Goal: Task Accomplishment & Management: Complete application form

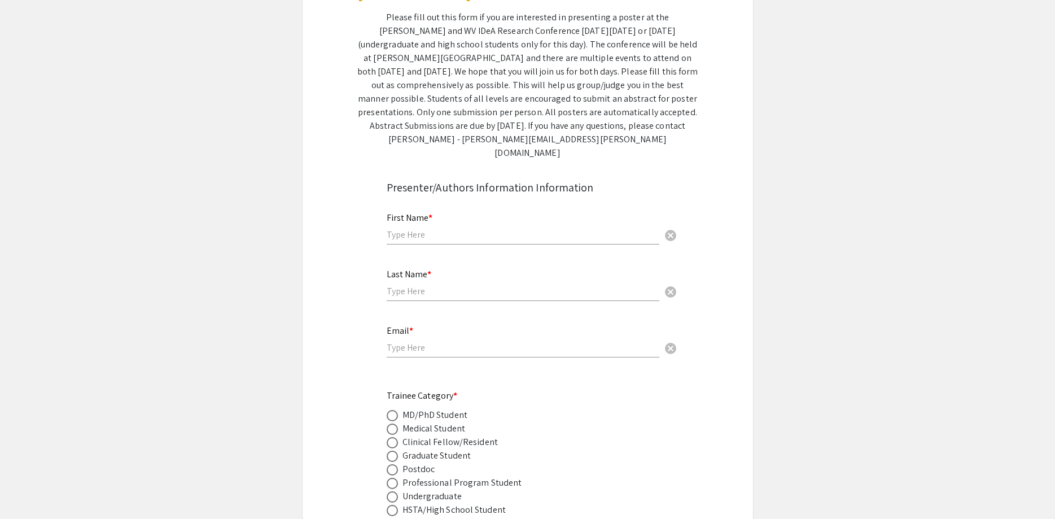
scroll to position [230, 0]
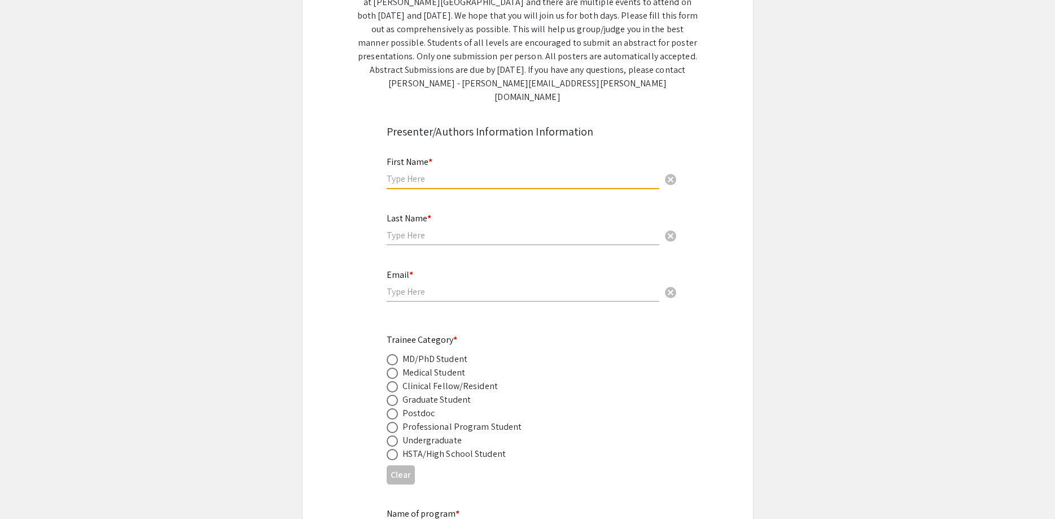
click at [483, 173] on input "text" at bounding box center [523, 179] width 273 height 12
type input "[PERSON_NAME]"
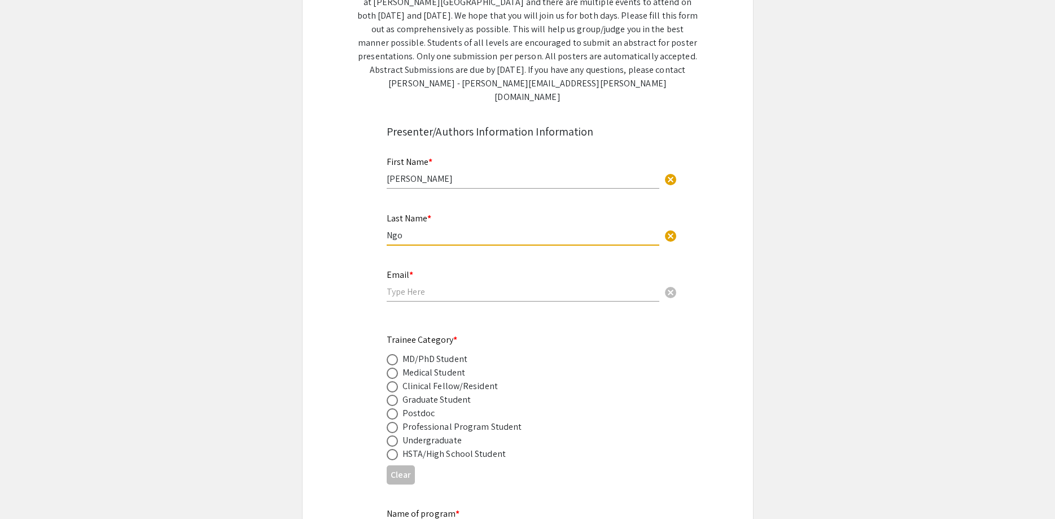
type input "Ngo"
drag, startPoint x: 517, startPoint y: 327, endPoint x: 500, endPoint y: 314, distance: 20.9
click at [510, 333] on div "Trainee Category * MD/PhD Student Medical Student Clinical Fellow/Resident Grad…" at bounding box center [519, 397] width 264 height 128
click at [481, 259] on div "Email * cancel" at bounding box center [523, 280] width 273 height 43
click at [486, 286] on input "email" at bounding box center [523, 292] width 273 height 12
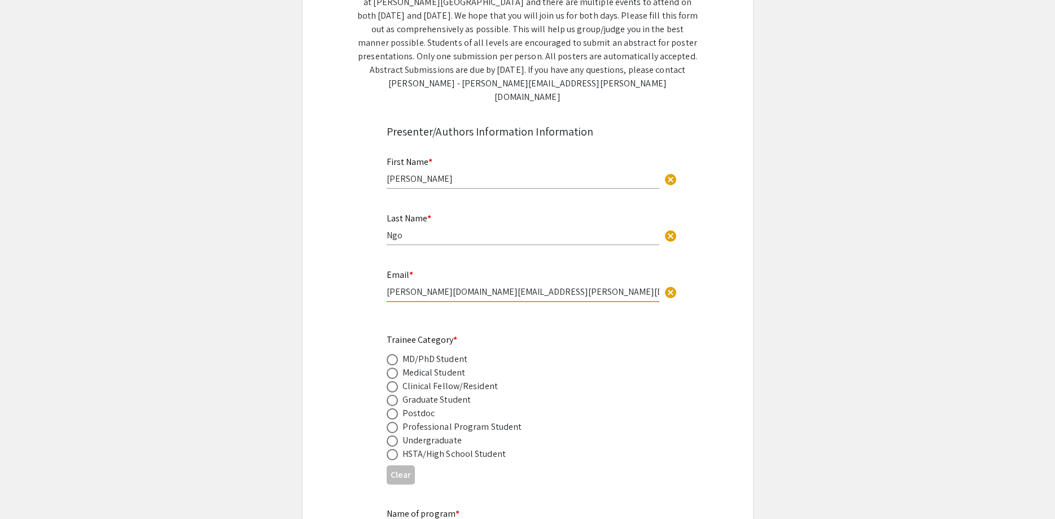
type input "[PERSON_NAME][DOMAIN_NAME][EMAIL_ADDRESS][PERSON_NAME][DOMAIN_NAME]"
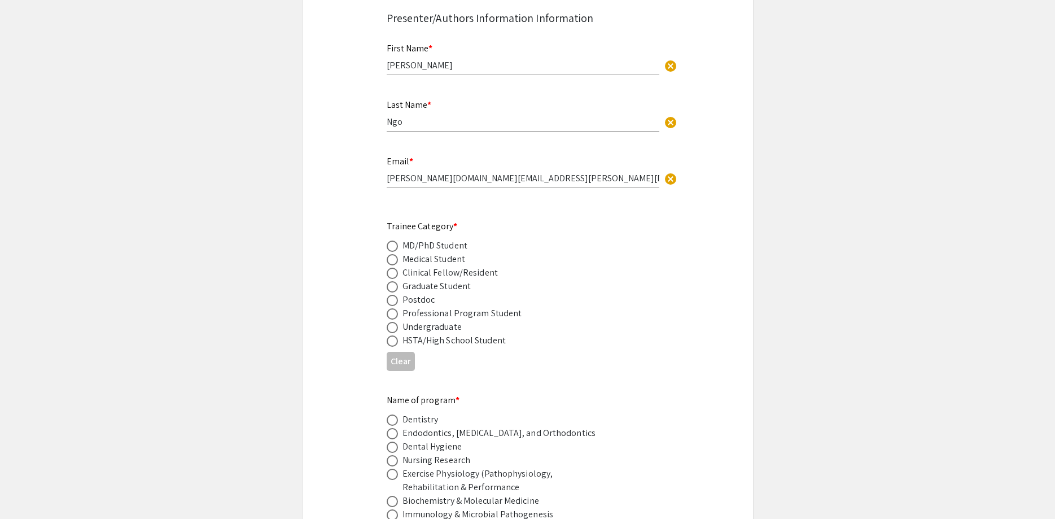
scroll to position [345, 0]
click at [395, 278] on mat-radio-button at bounding box center [395, 285] width 16 height 14
click at [397, 279] on span at bounding box center [392, 284] width 11 height 11
click at [397, 279] on input "radio" at bounding box center [392, 284] width 11 height 11
radio input "true"
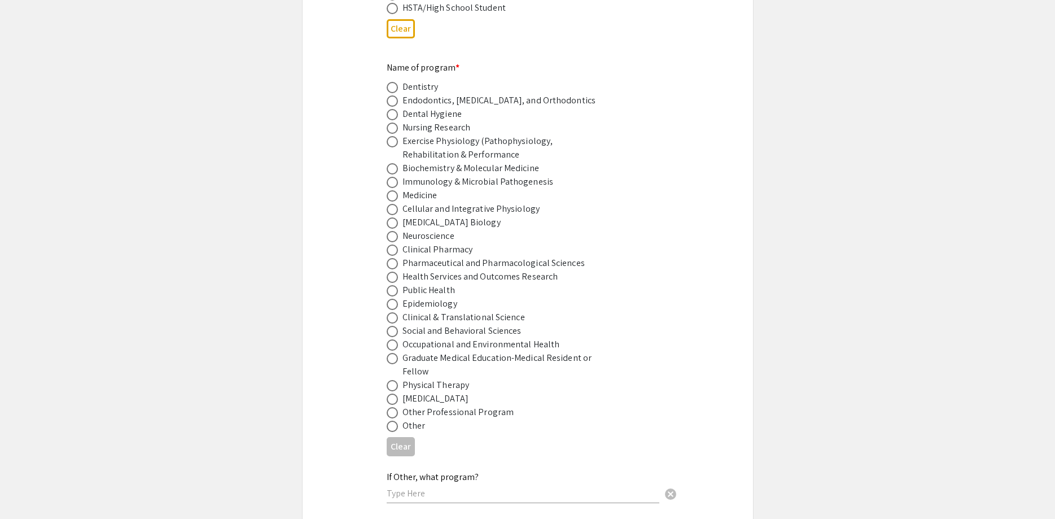
scroll to position [691, 0]
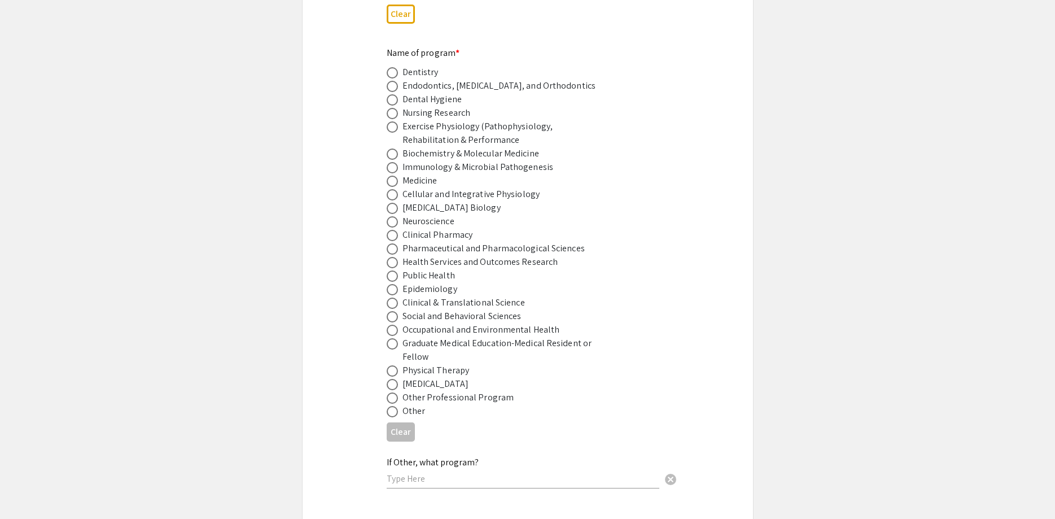
click at [395, 148] on span at bounding box center [392, 153] width 11 height 11
click at [395, 148] on input "radio" at bounding box center [392, 153] width 11 height 11
radio input "true"
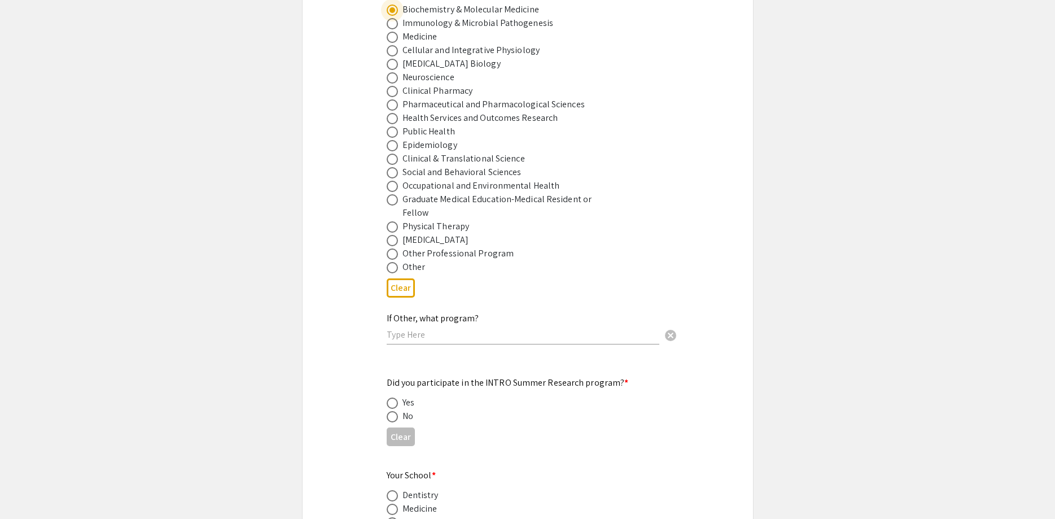
scroll to position [864, 0]
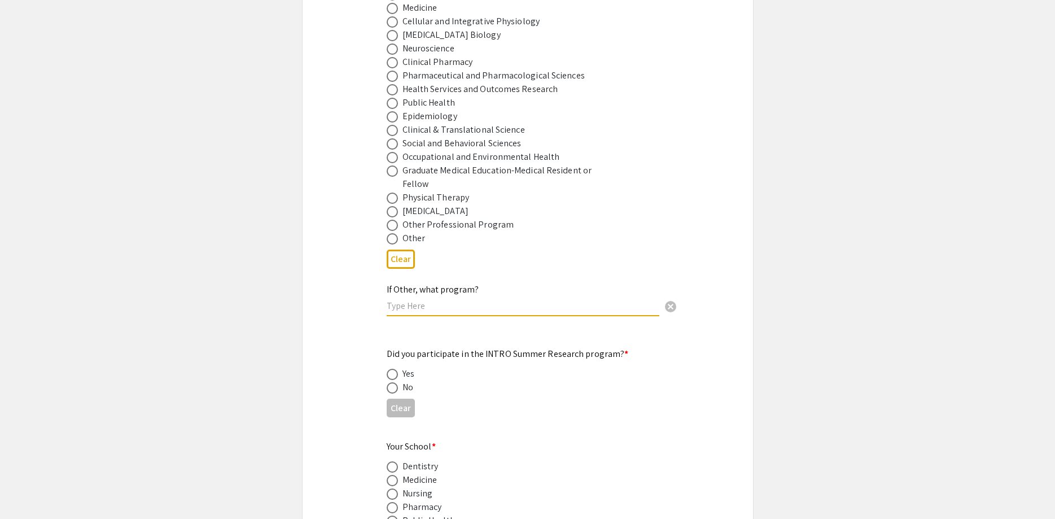
click at [434, 300] on input "text" at bounding box center [523, 306] width 273 height 12
type input "o"
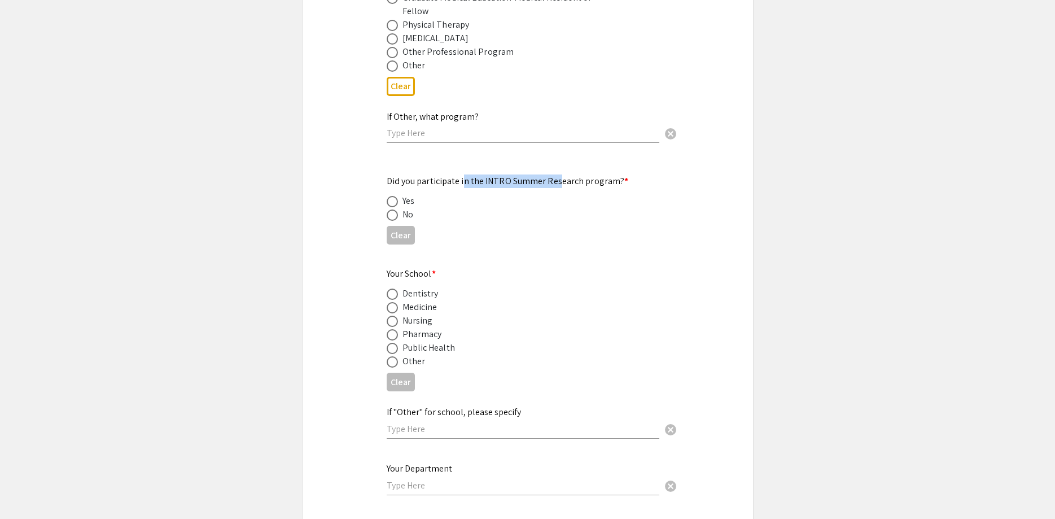
drag, startPoint x: 461, startPoint y: 157, endPoint x: 558, endPoint y: 164, distance: 96.8
click at [558, 174] on div "Did you participate in the INTRO Summer Research program? * Yes No" at bounding box center [519, 197] width 264 height 47
click at [661, 267] on app-form-preview-multi-select-field "Your School * Dentistry Medicine Nursing Pharmacy Public Health Other Clear" at bounding box center [528, 331] width 282 height 129
click at [640, 224] on app-form-preview-presenter-fields "First Name * [PERSON_NAME] cancel This field is required. Last Name * [PERSON_N…" at bounding box center [528, 118] width 282 height 1557
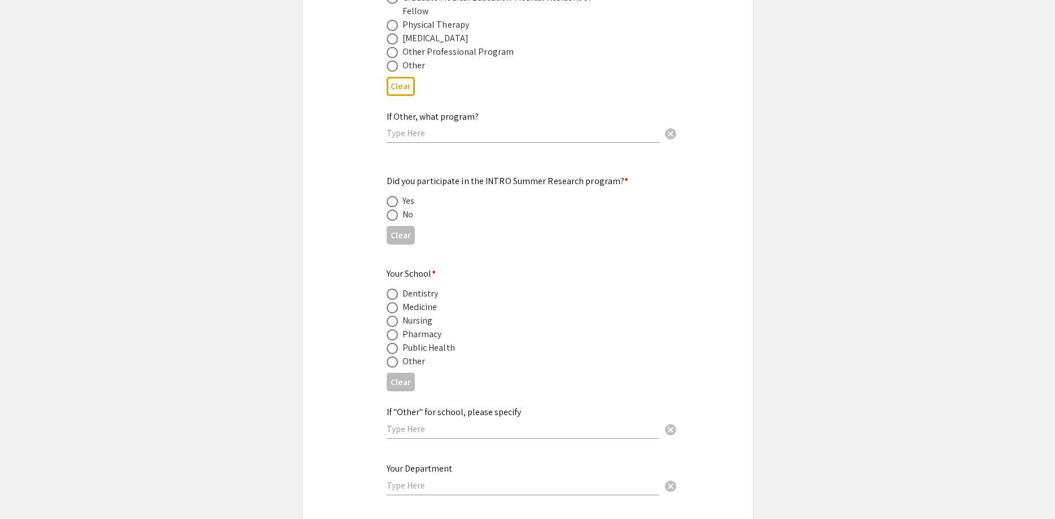
click at [393, 209] on span at bounding box center [392, 214] width 11 height 11
click at [393, 209] on input "radio" at bounding box center [392, 214] width 11 height 11
radio input "true"
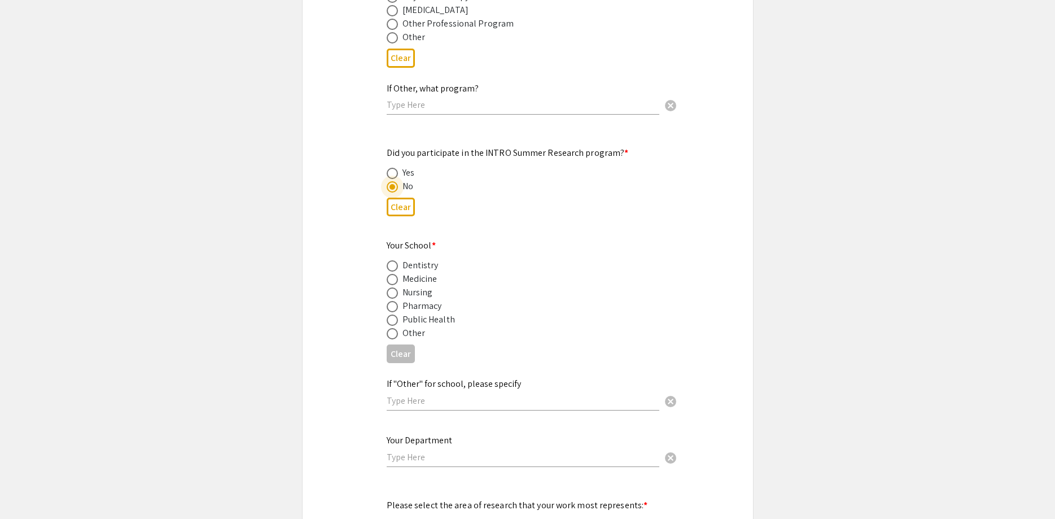
scroll to position [1094, 0]
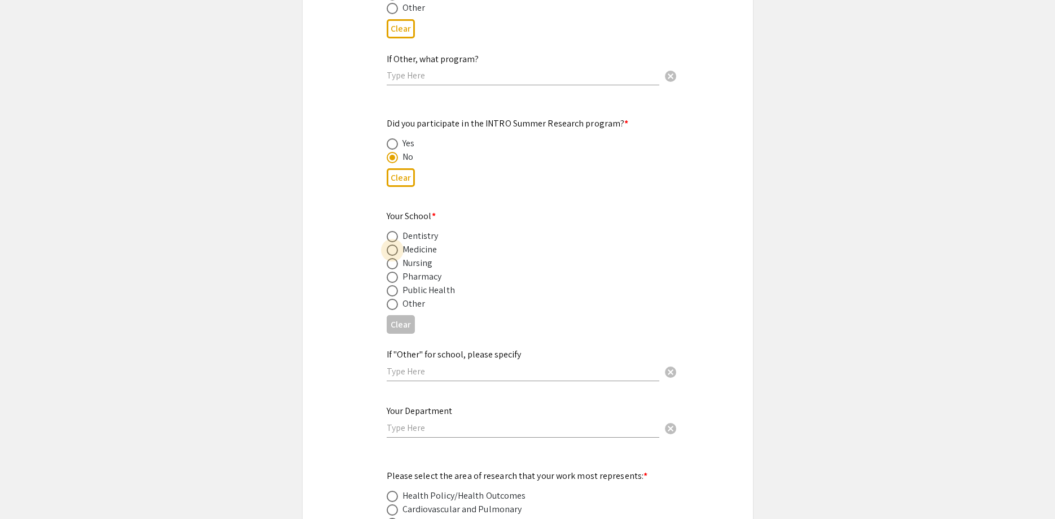
click at [391, 244] on span at bounding box center [392, 249] width 11 height 11
click at [391, 244] on input "radio" at bounding box center [392, 249] width 11 height 11
radio input "true"
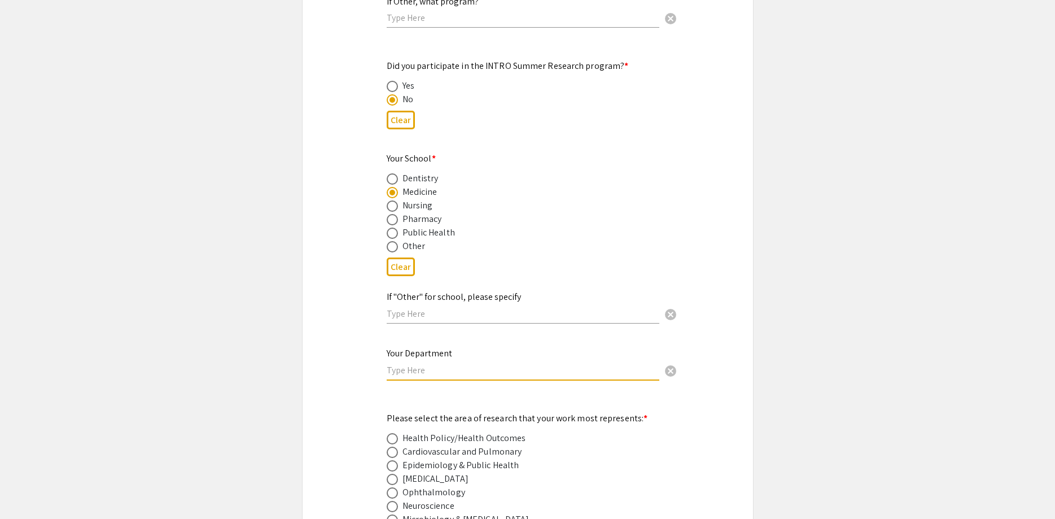
click at [457, 364] on input "text" at bounding box center [523, 370] width 273 height 12
type input "O"
click at [472, 364] on input "text" at bounding box center [523, 370] width 273 height 12
type input "Biochemistry and O"
click at [675, 364] on span "cancel" at bounding box center [671, 371] width 14 height 14
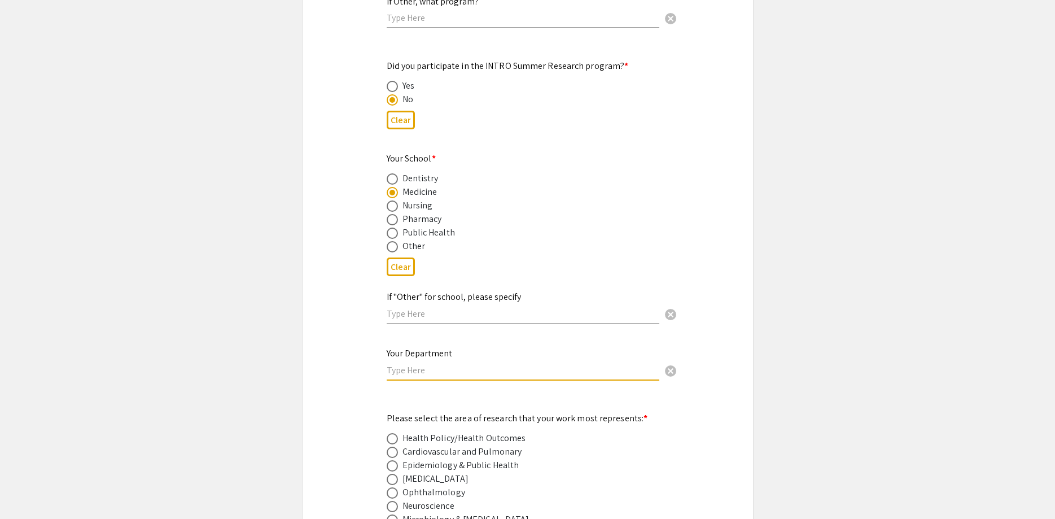
click at [710, 323] on div "Symposium Presentation Submission [PERSON_NAME] and WV IDeA Research Conference…" at bounding box center [528, 472] width 452 height 3114
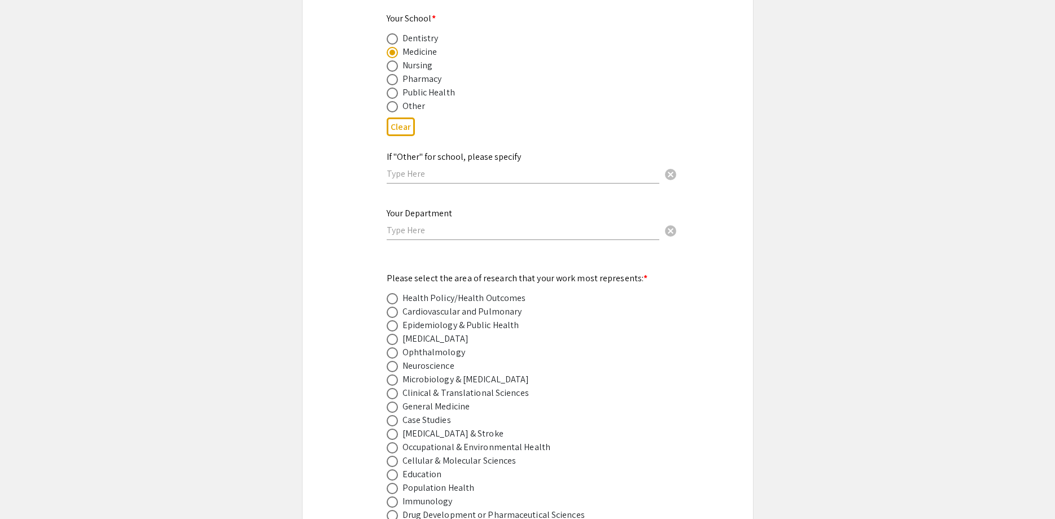
scroll to position [1324, 0]
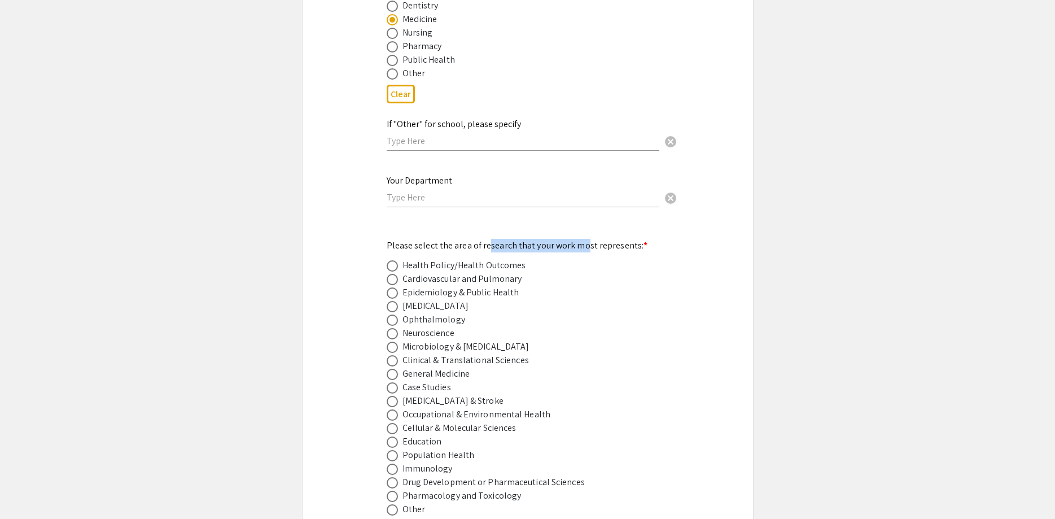
drag, startPoint x: 485, startPoint y: 222, endPoint x: 584, endPoint y: 222, distance: 98.2
click at [584, 239] on mat-label "Please select the area of research that your work most represents: *" at bounding box center [517, 245] width 261 height 12
click at [593, 299] on div "[MEDICAL_DATA]" at bounding box center [519, 306] width 264 height 14
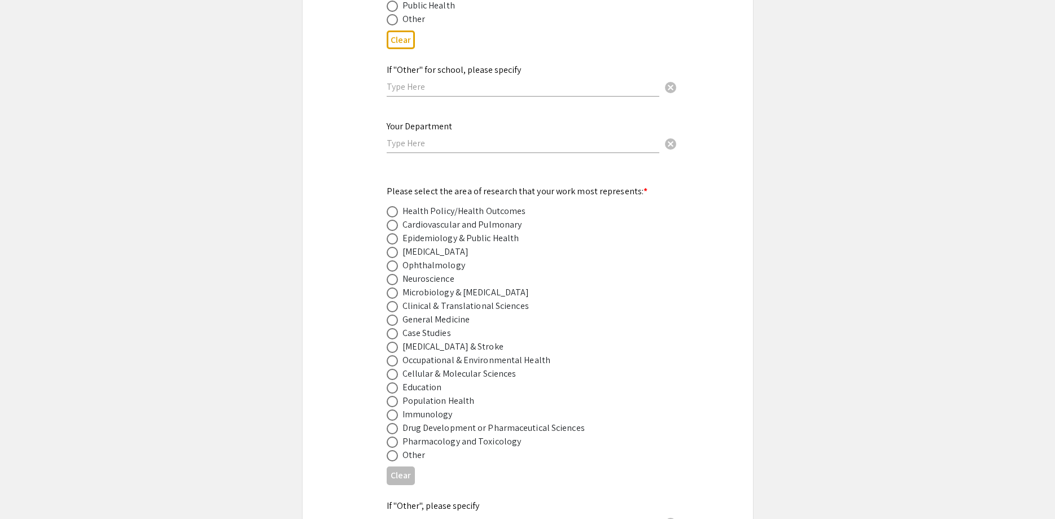
scroll to position [1440, 0]
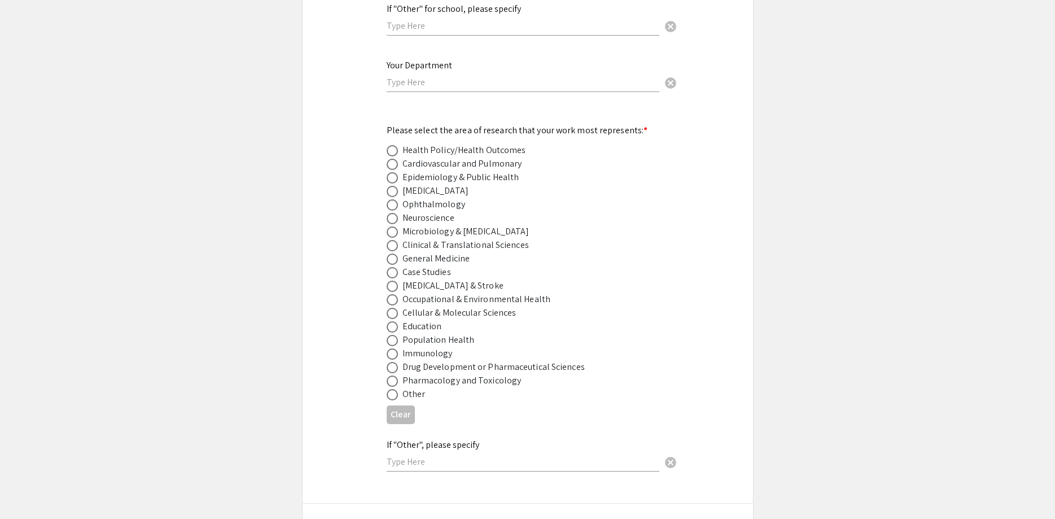
click at [395, 199] on span at bounding box center [392, 204] width 11 height 11
click at [395, 199] on input "radio" at bounding box center [392, 204] width 11 height 11
radio input "true"
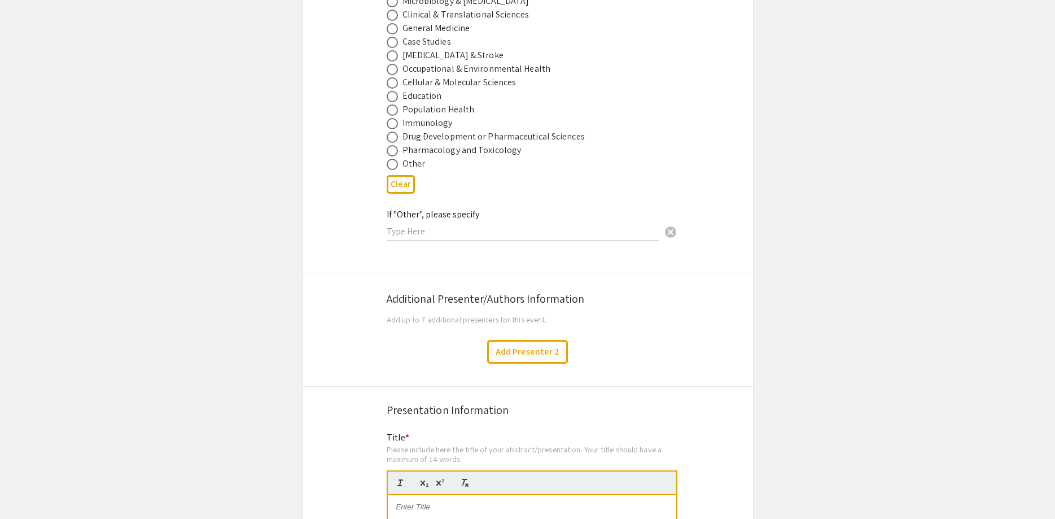
scroll to position [1843, 0]
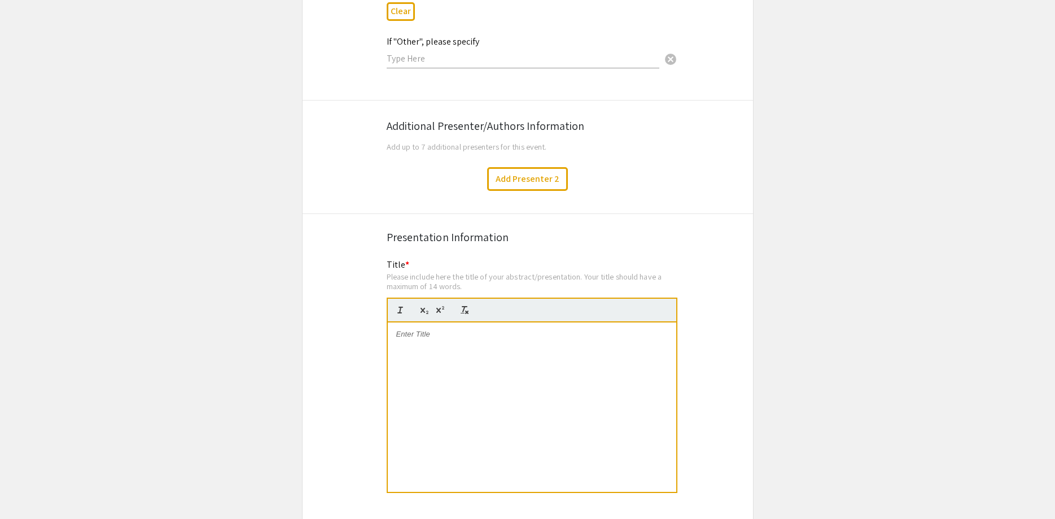
click at [439, 324] on div at bounding box center [532, 406] width 288 height 169
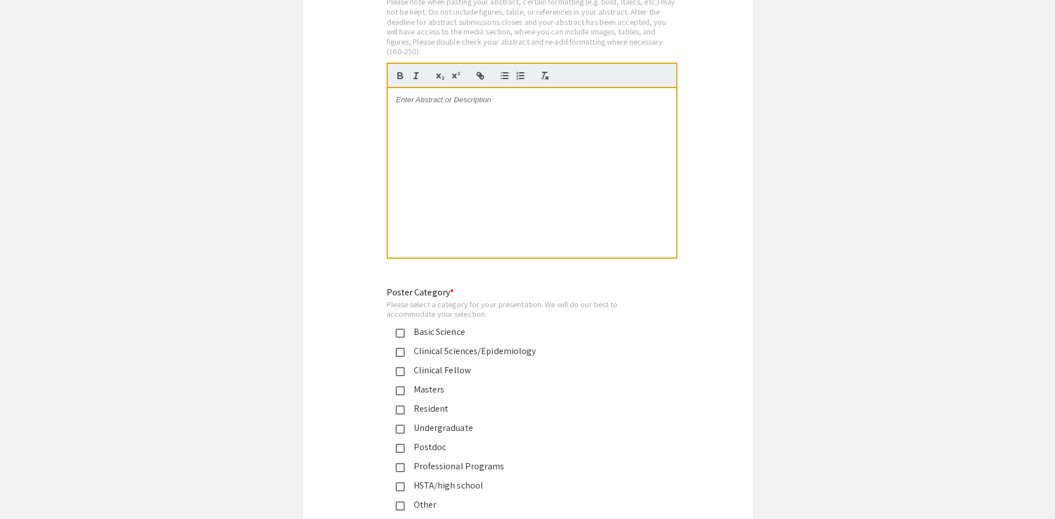
scroll to position [2476, 0]
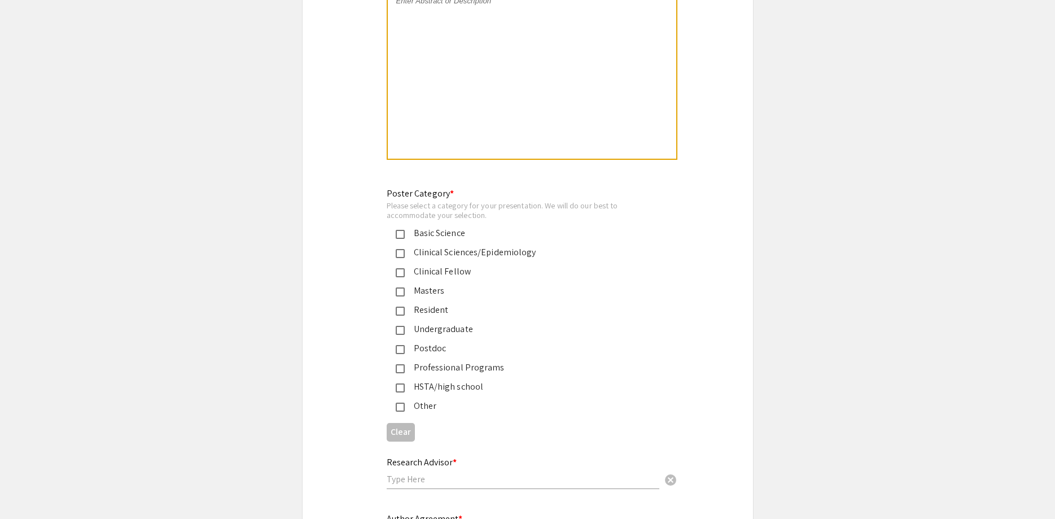
click at [437, 226] on div "Basic Science" at bounding box center [523, 233] width 237 height 14
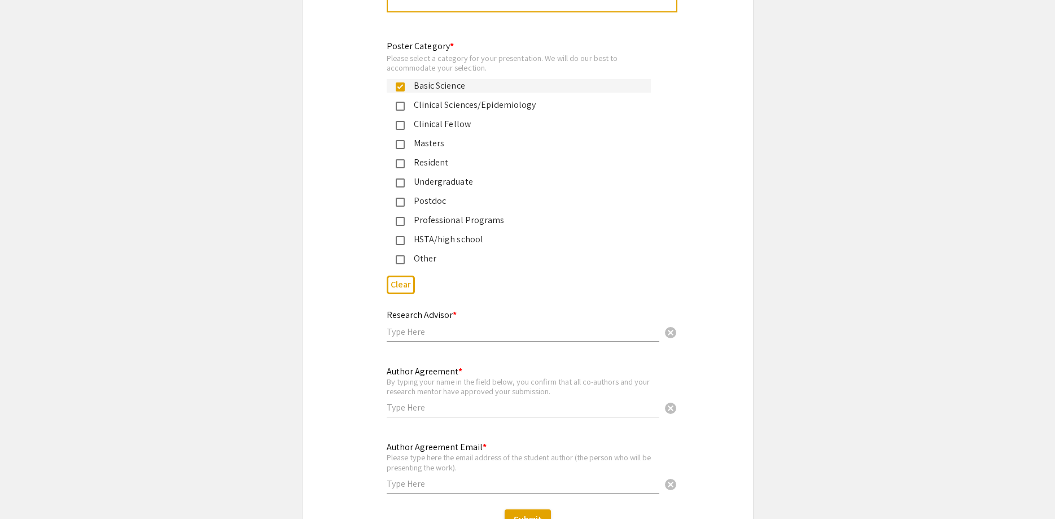
scroll to position [2649, 0]
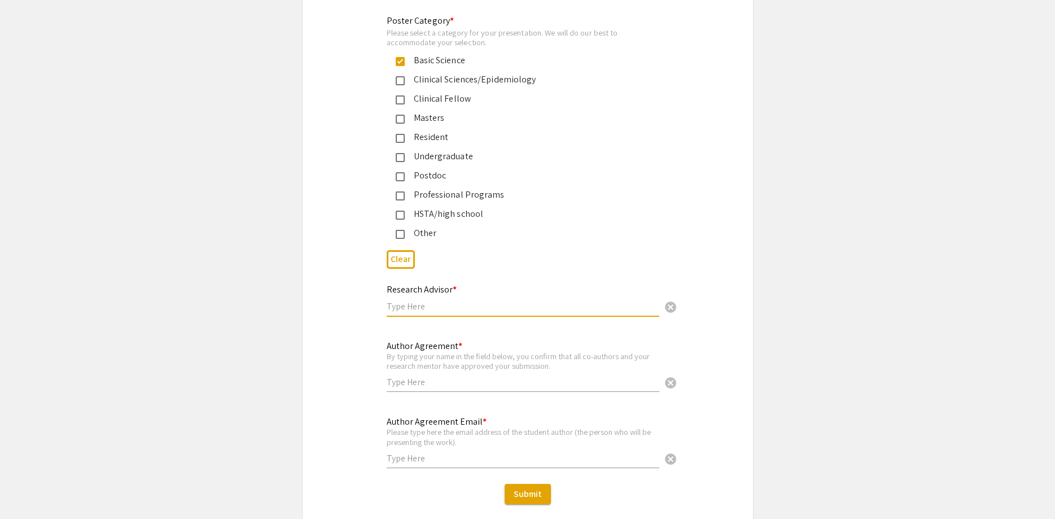
click at [485, 300] on input "text" at bounding box center [523, 306] width 273 height 12
type input "Jianhaid Du"
drag, startPoint x: 429, startPoint y: 321, endPoint x: 510, endPoint y: 322, distance: 81.3
click at [510, 351] on div "By typing your name in the field below, you confirm that all co-authors and you…" at bounding box center [523, 361] width 273 height 20
click at [500, 349] on div "Author Agreement * By typing your name in the field below, you confirm that all…" at bounding box center [523, 361] width 273 height 63
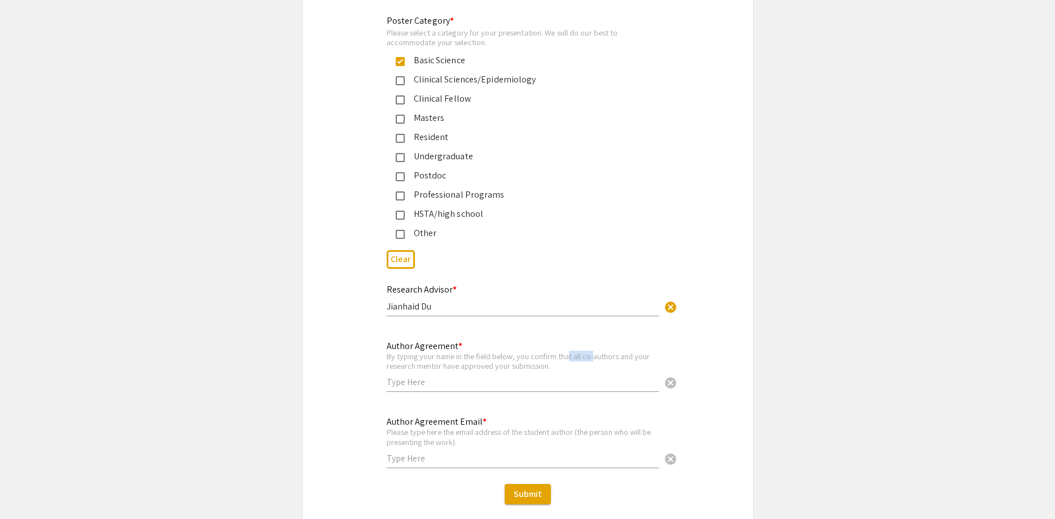
drag, startPoint x: 572, startPoint y: 317, endPoint x: 596, endPoint y: 317, distance: 24.3
click at [596, 351] on div "By typing your name in the field below, you confirm that all co-authors and you…" at bounding box center [523, 361] width 273 height 20
click at [465, 376] on input "text" at bounding box center [523, 382] width 273 height 12
type input "[PERSON_NAME]"
click at [419, 300] on input "Jianhaid Du" at bounding box center [523, 306] width 273 height 12
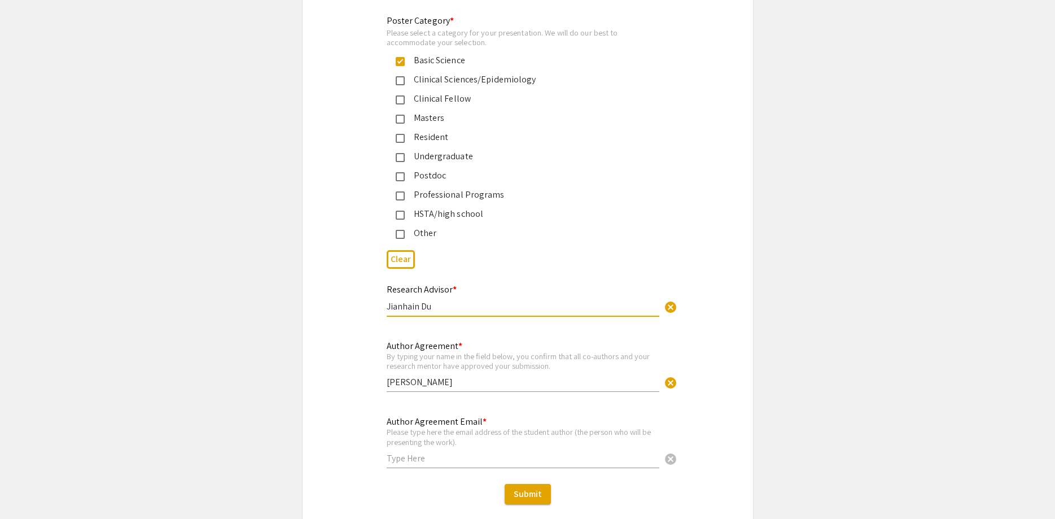
scroll to position [2476, 0]
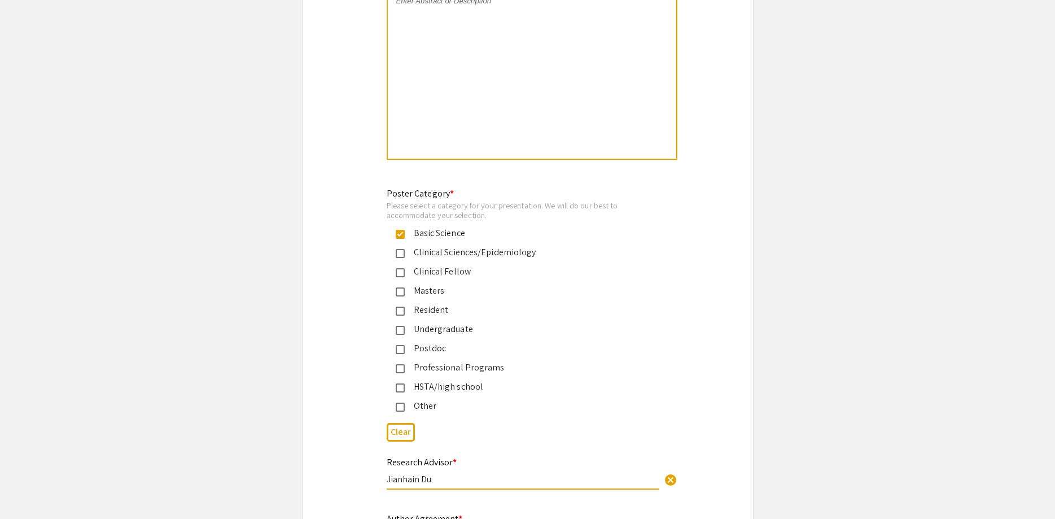
click at [432, 361] on div "Professional Programs" at bounding box center [523, 368] width 237 height 14
click at [474, 361] on div "Professional Programs" at bounding box center [523, 368] width 237 height 14
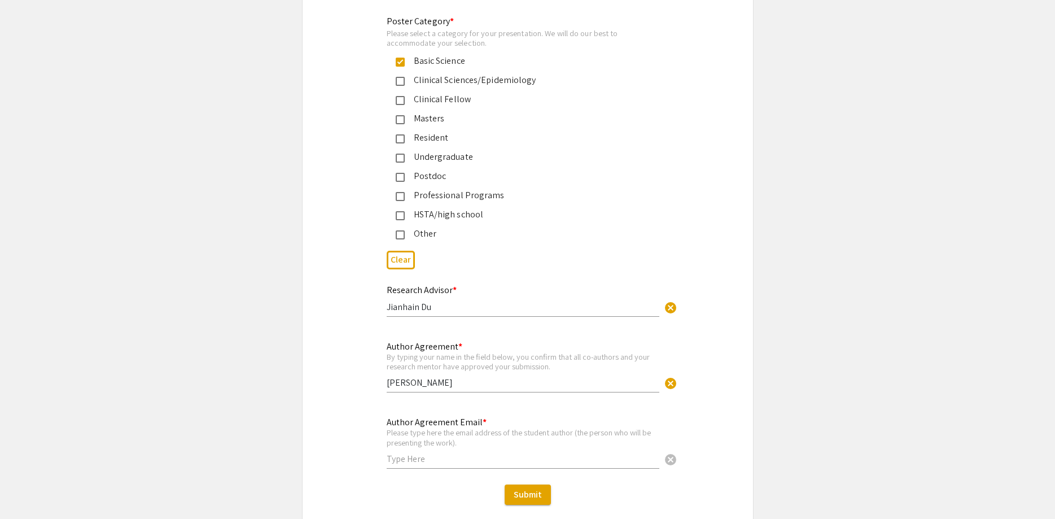
scroll to position [2649, 0]
click at [419, 300] on input "Jianhain Du" at bounding box center [523, 306] width 273 height 12
type input "Jianhai Du"
click at [459, 452] on input "text" at bounding box center [523, 458] width 273 height 12
type input "[PERSON_NAME][DOMAIN_NAME][EMAIL_ADDRESS][PERSON_NAME][DOMAIN_NAME]"
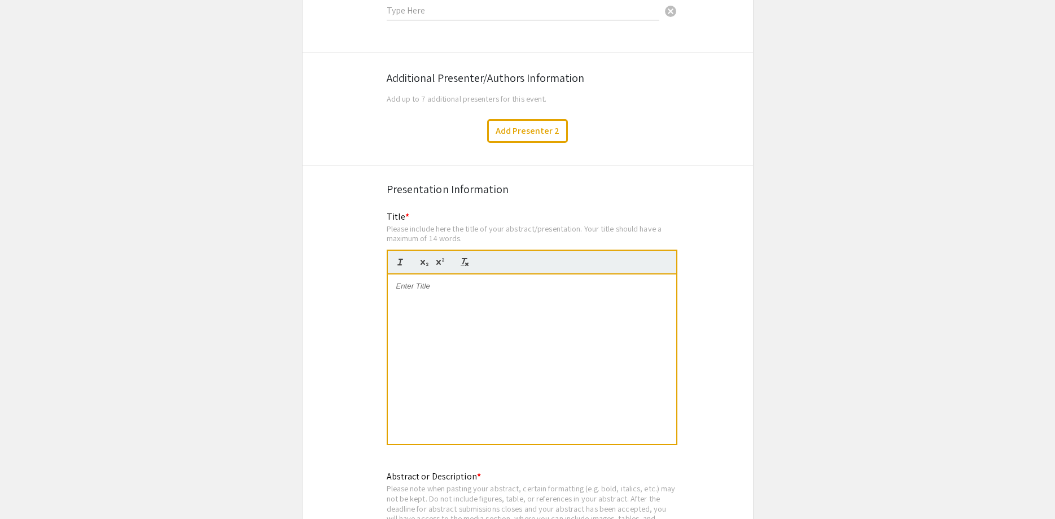
scroll to position [1900, 0]
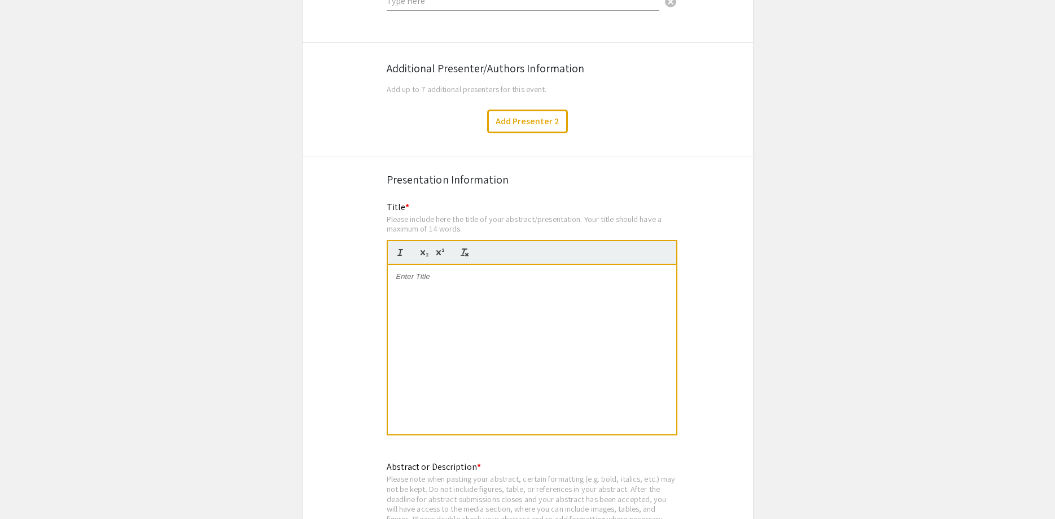
click at [537, 287] on div at bounding box center [532, 349] width 288 height 169
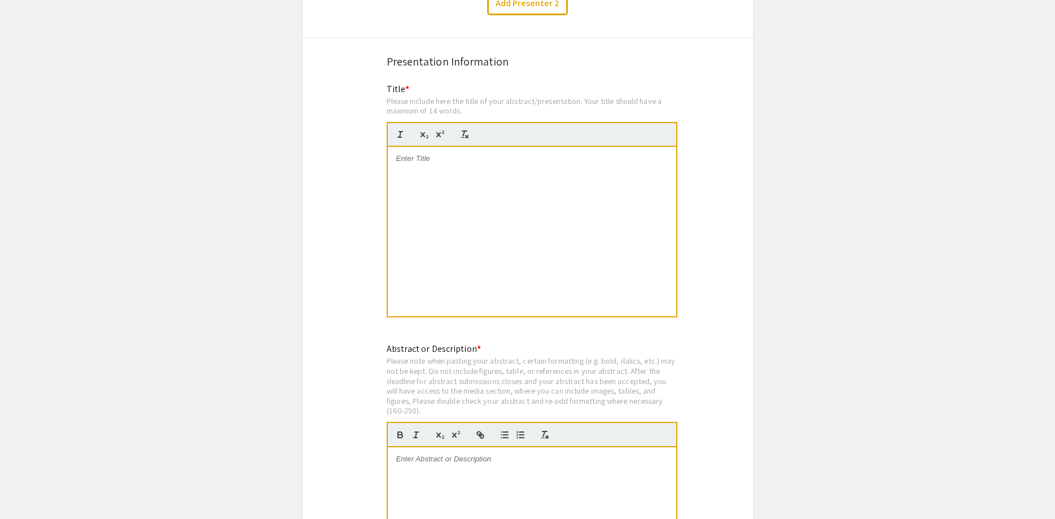
scroll to position [2130, 0]
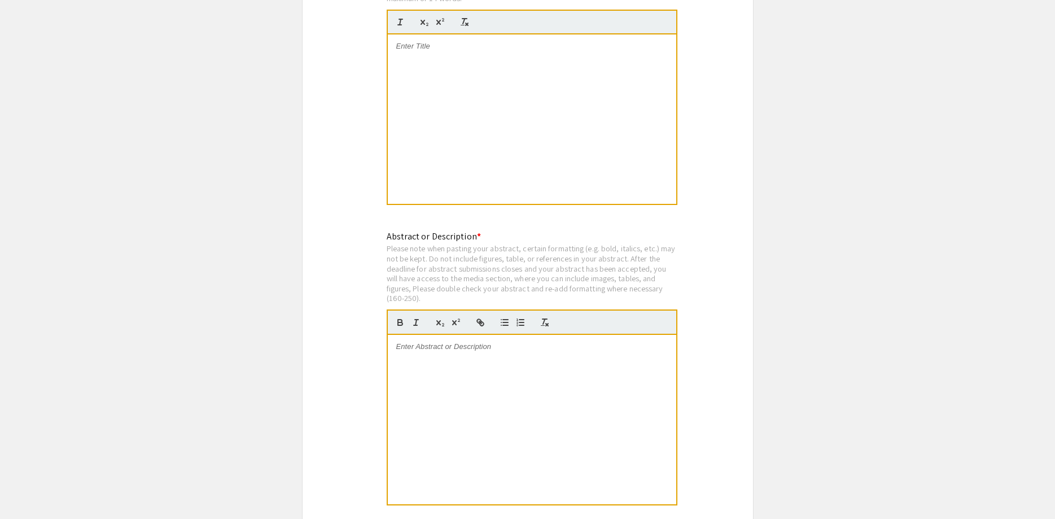
click at [492, 340] on div at bounding box center [532, 419] width 288 height 169
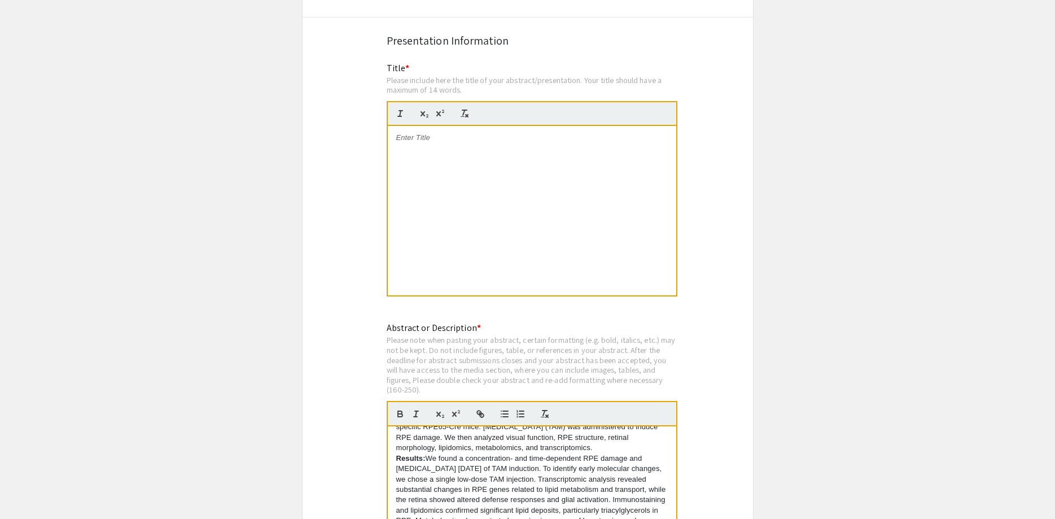
scroll to position [2015, 0]
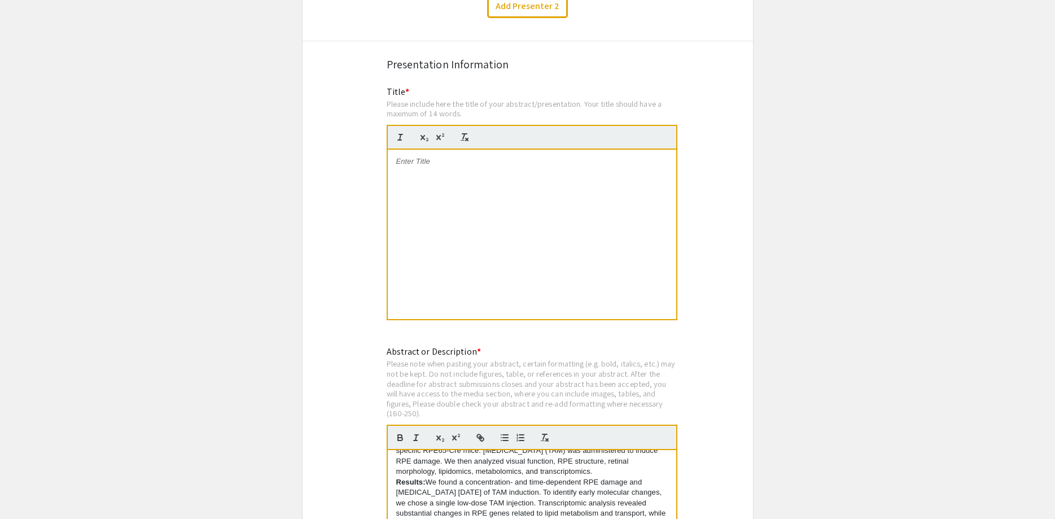
click at [470, 169] on div at bounding box center [532, 234] width 288 height 169
drag, startPoint x: 661, startPoint y: 120, endPoint x: 313, endPoint y: 122, distance: 347.8
click at [388, 150] on div "A Rapid and Controllable Mouse Model of AMD by Targeted RPE Stress" at bounding box center [532, 234] width 288 height 169
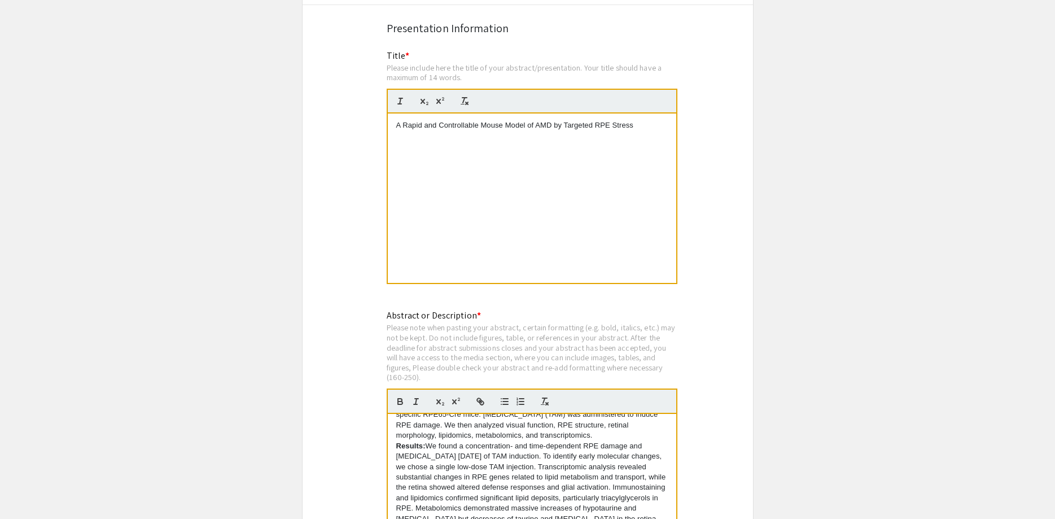
scroll to position [2073, 0]
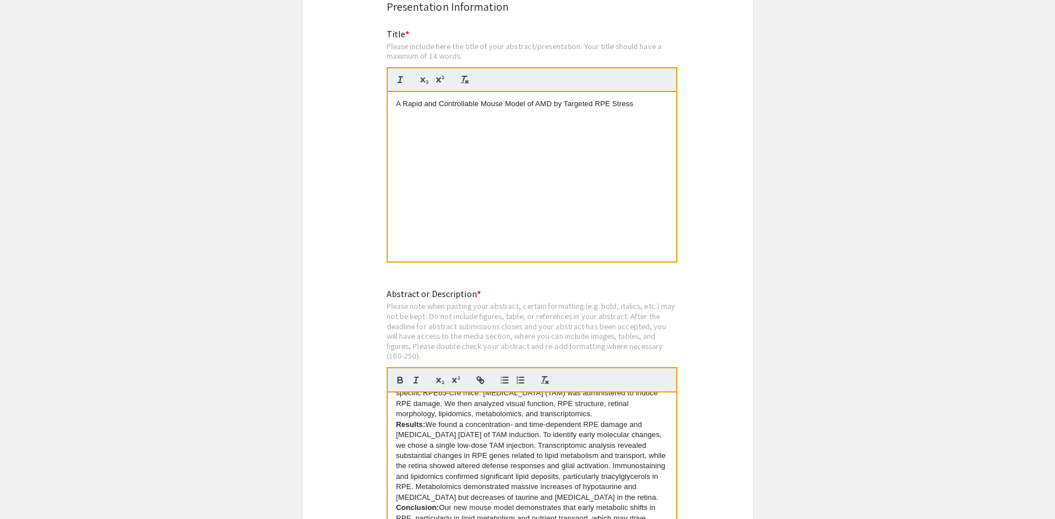
click at [469, 301] on div "Please note when pasting your abstract, certain formatting (e.g. bold, italics,…" at bounding box center [532, 331] width 291 height 60
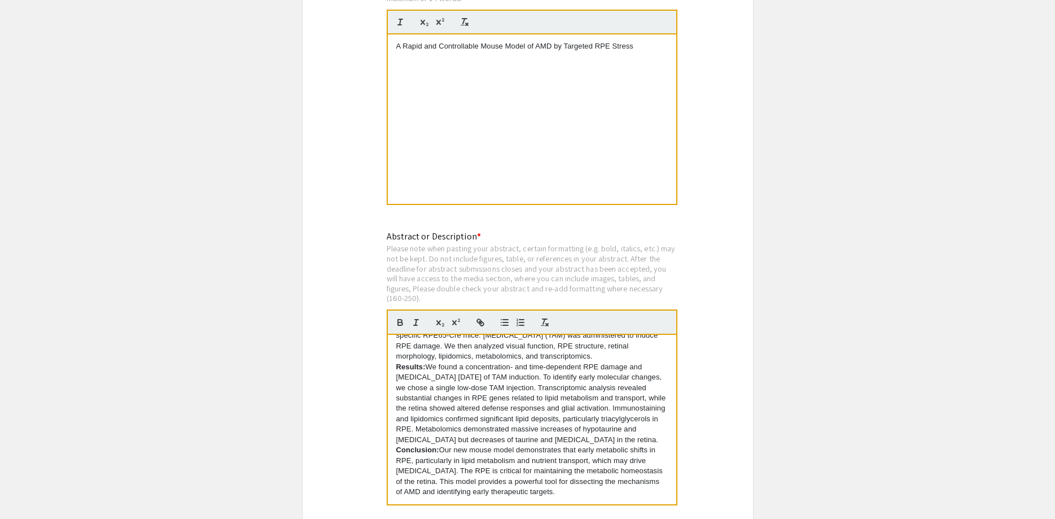
scroll to position [2137, 0]
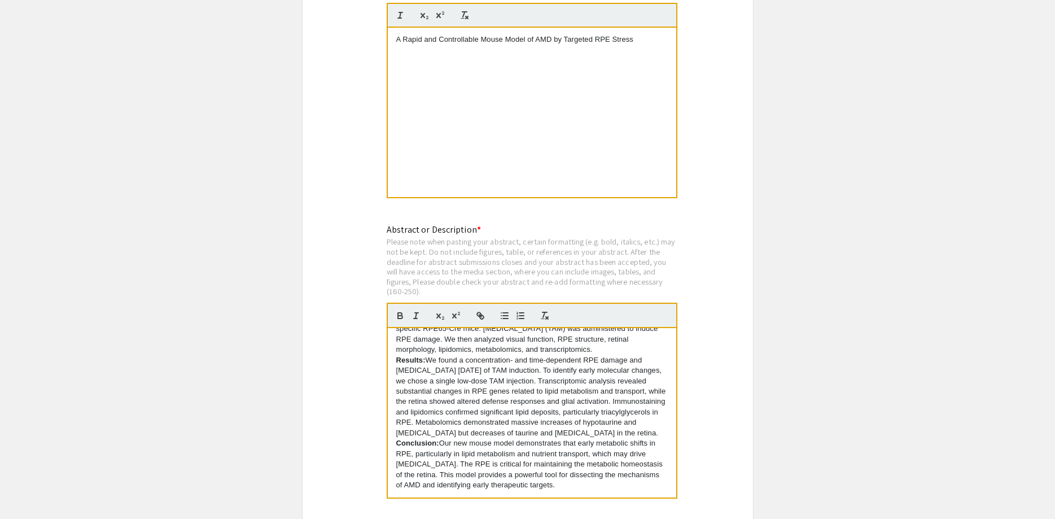
click at [524, 368] on p "Results: We found a concentration- and time-dependent RPE damage and [MEDICAL_D…" at bounding box center [532, 397] width 272 height 84
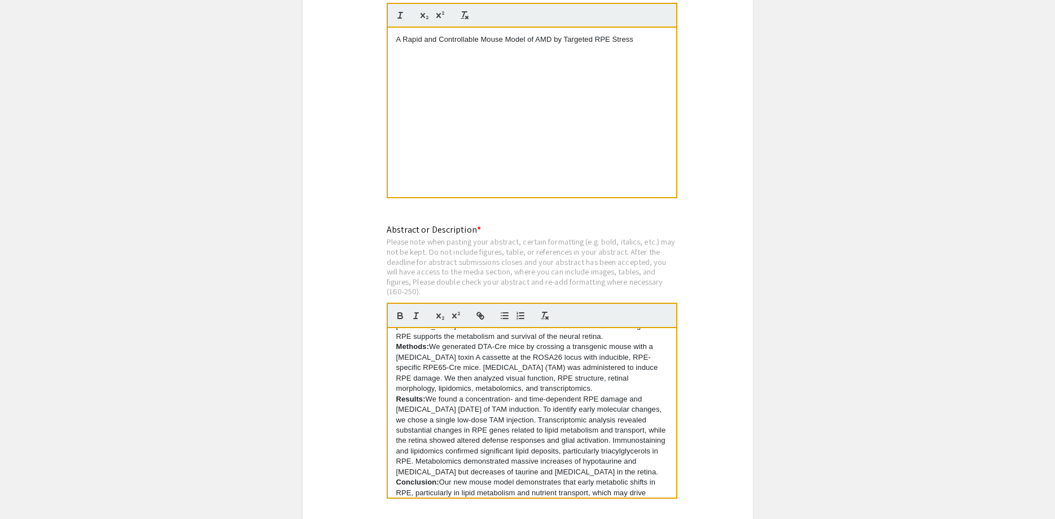
scroll to position [0, 0]
click at [481, 335] on p "Purpose: [MEDICAL_DATA] (AMD) is a leading cause of blindness, initiated by the…" at bounding box center [532, 356] width 272 height 42
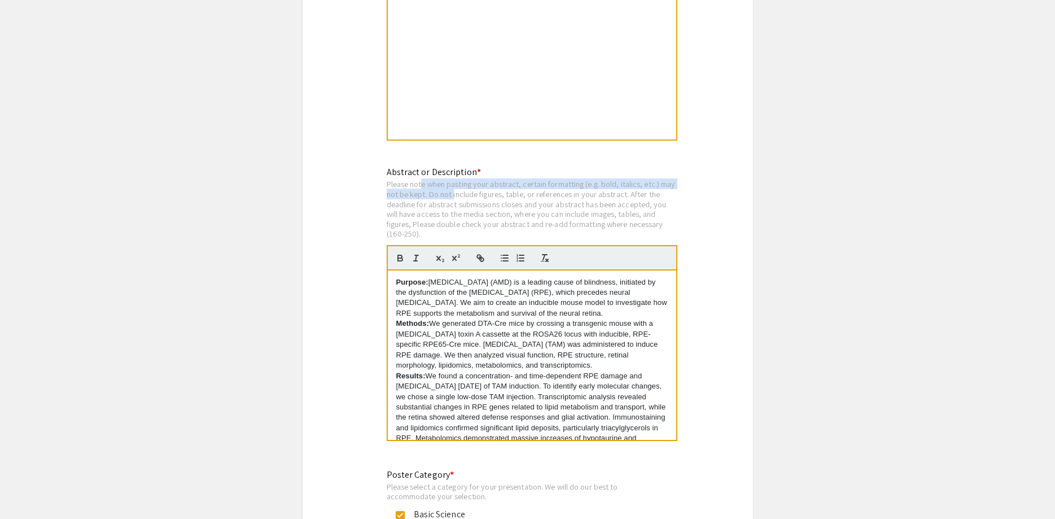
drag, startPoint x: 421, startPoint y: 147, endPoint x: 469, endPoint y: 155, distance: 49.2
click at [469, 179] on div "Please note when pasting your abstract, certain formatting (e.g. bold, italics,…" at bounding box center [532, 209] width 291 height 60
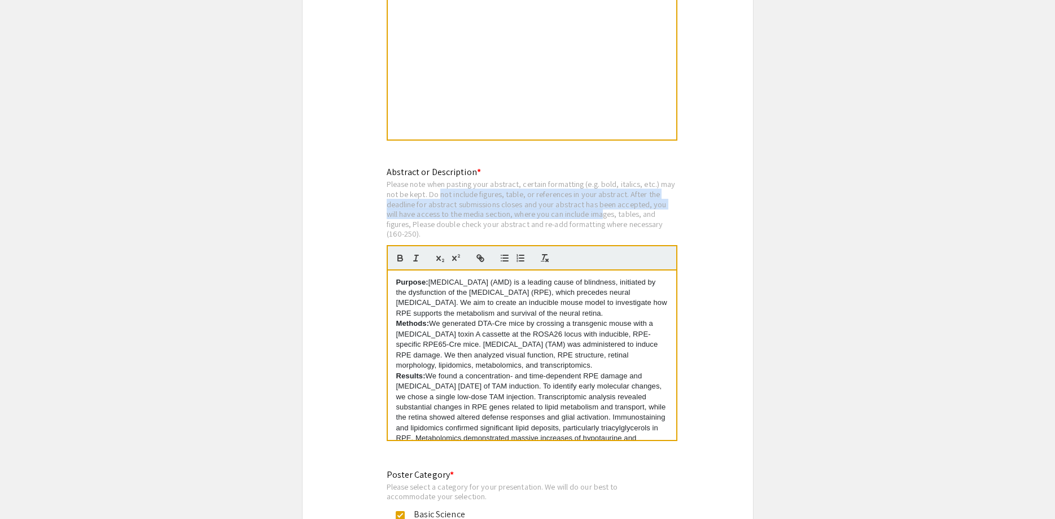
drag, startPoint x: 457, startPoint y: 157, endPoint x: 607, endPoint y: 171, distance: 151.3
click at [607, 179] on div "Please note when pasting your abstract, certain formatting (e.g. bold, italics,…" at bounding box center [532, 209] width 291 height 60
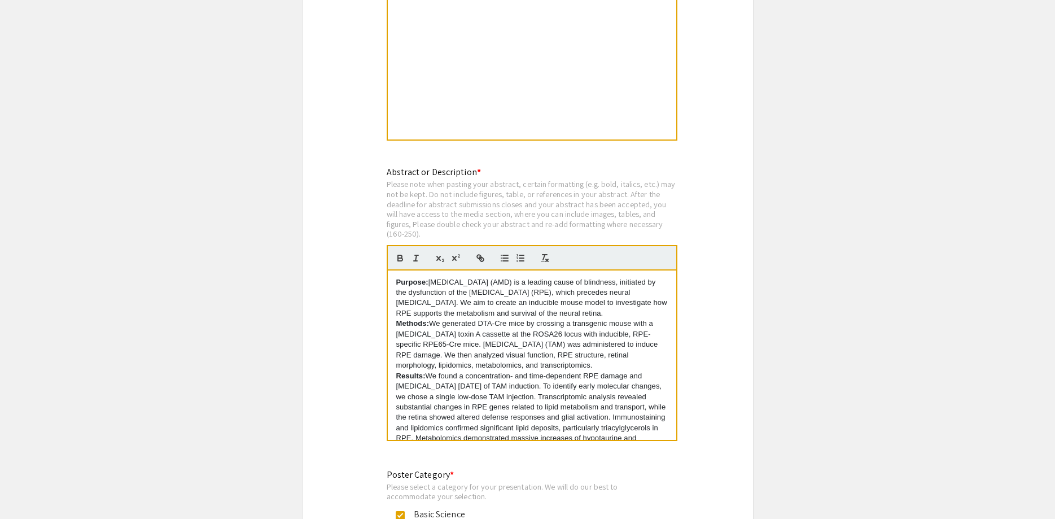
click at [610, 179] on div "Please note when pasting your abstract, certain formatting (e.g. bold, italics,…" at bounding box center [532, 209] width 291 height 60
click at [524, 318] on p "Methods: We generated DTA-Cre mice by crossing a transgenic mouse with a [MEDIC…" at bounding box center [532, 344] width 272 height 52
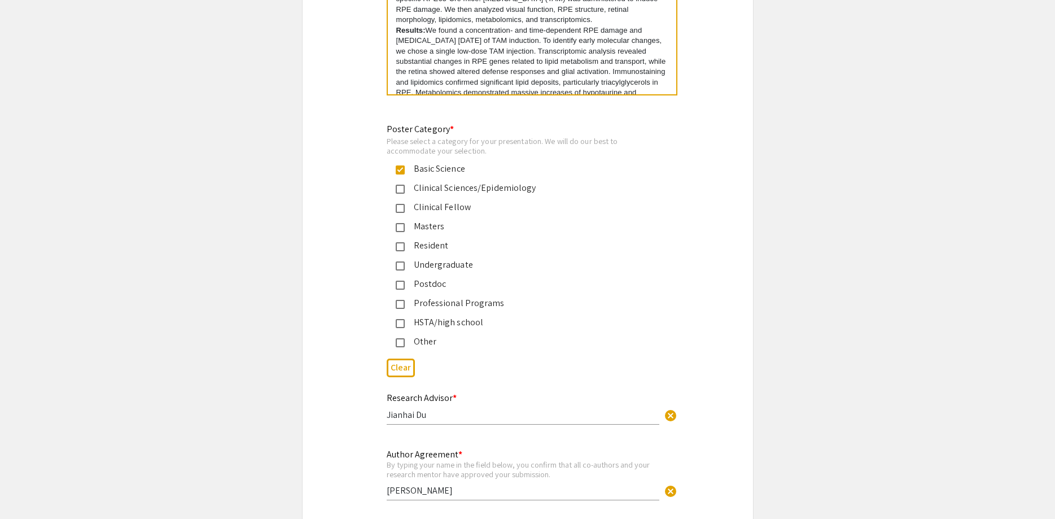
scroll to position [2655, 0]
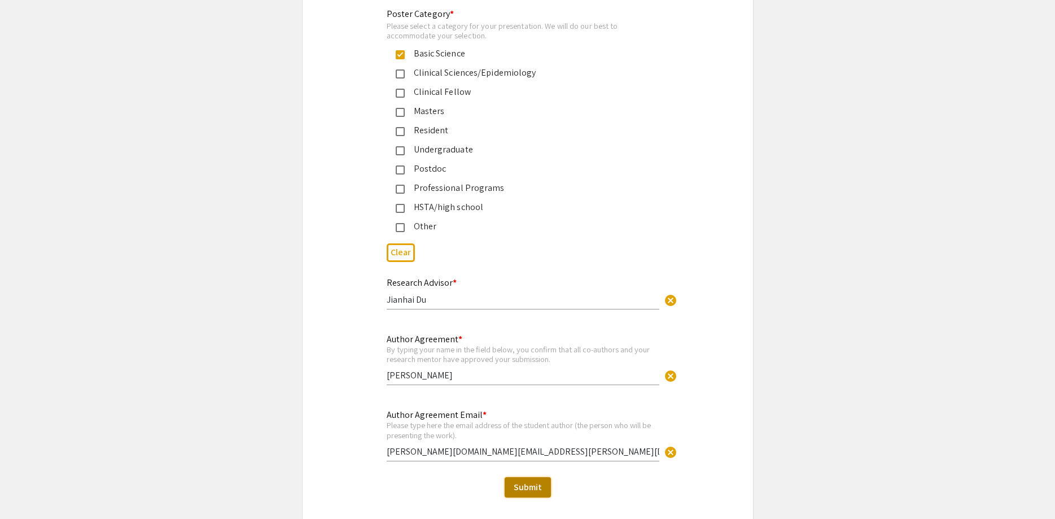
drag, startPoint x: 523, startPoint y: 443, endPoint x: 330, endPoint y: 371, distance: 205.2
click at [538, 481] on span "Submit" at bounding box center [528, 487] width 28 height 12
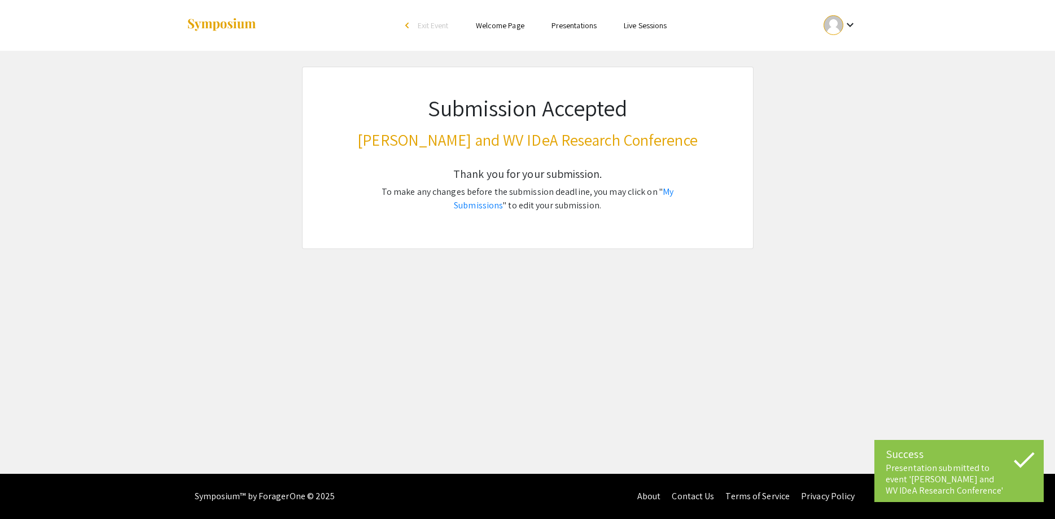
scroll to position [0, 0]
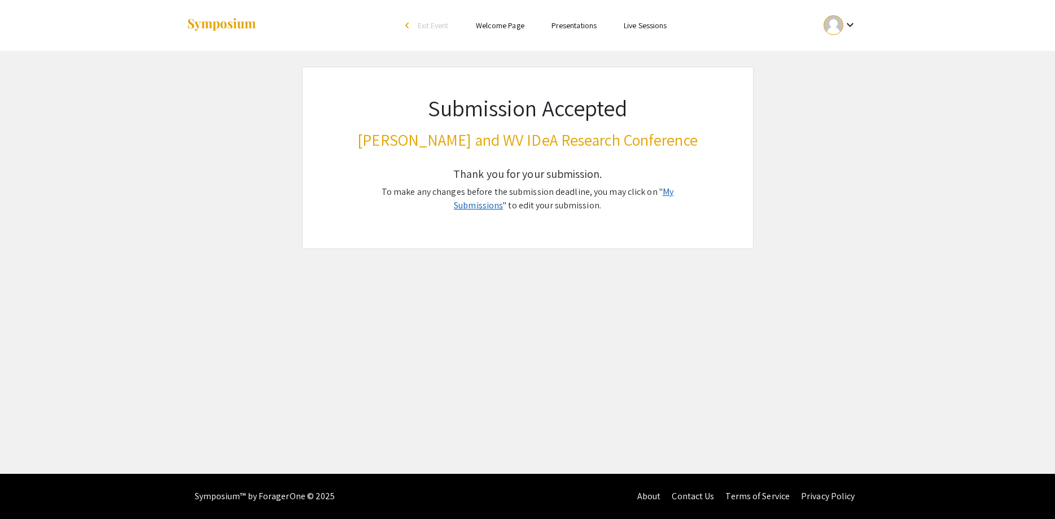
click at [671, 190] on link "My Submissions" at bounding box center [564, 198] width 220 height 25
